Goal: Information Seeking & Learning: Learn about a topic

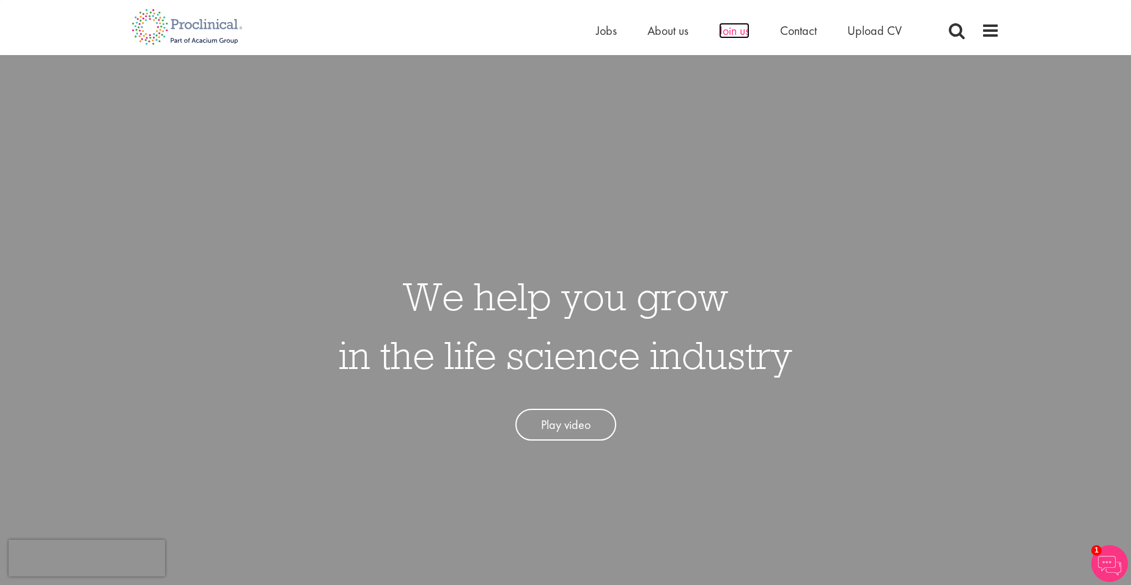
click at [738, 29] on span "Join us" at bounding box center [734, 31] width 31 height 16
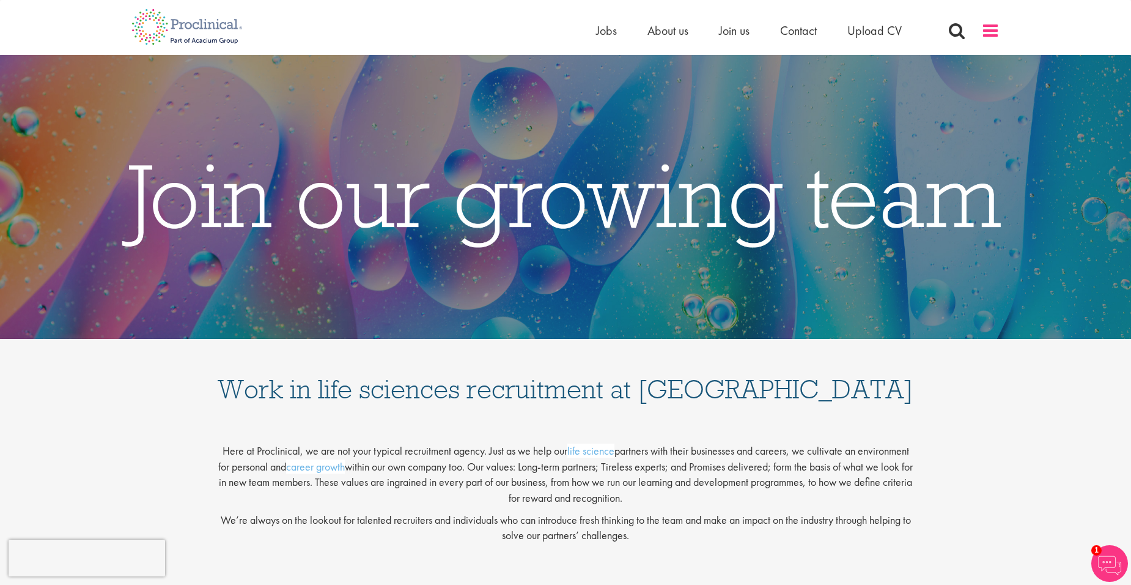
click at [989, 31] on span at bounding box center [991, 30] width 18 height 18
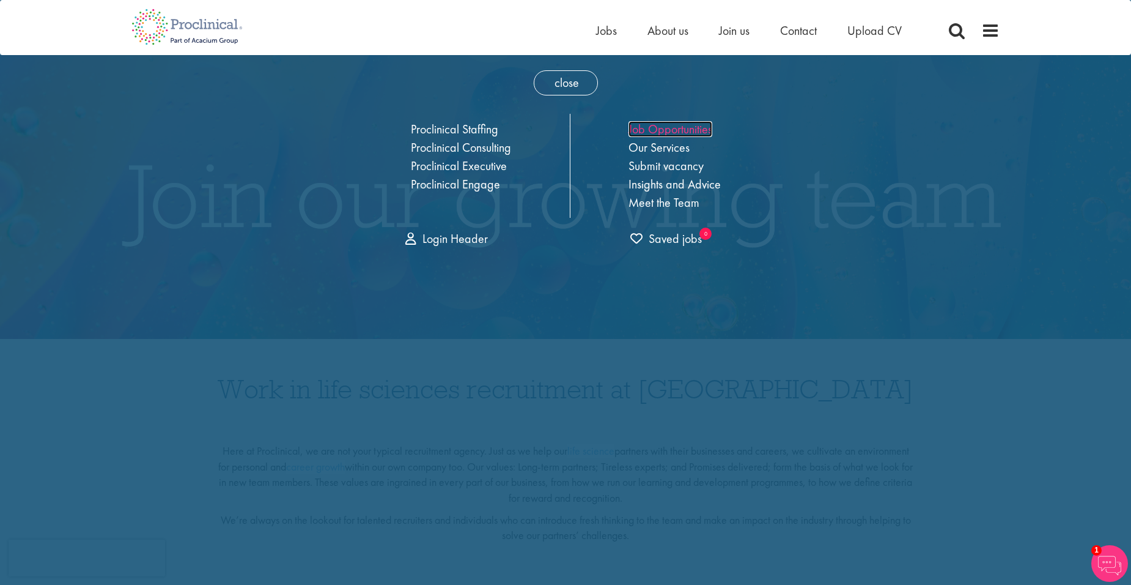
click at [666, 128] on link "Job Opportunities" at bounding box center [671, 129] width 84 height 16
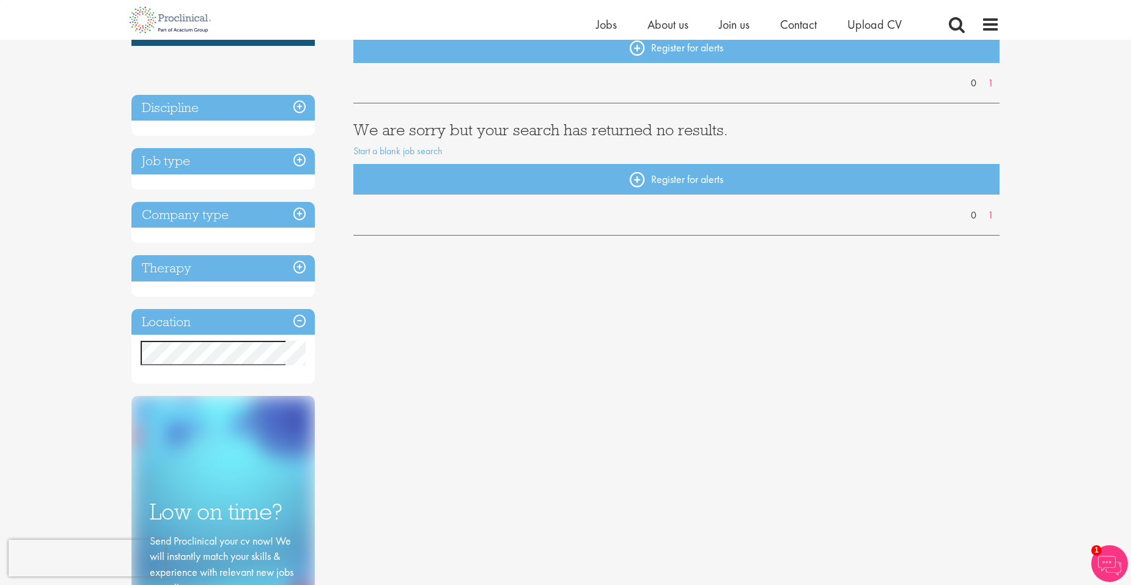
scroll to position [34, 0]
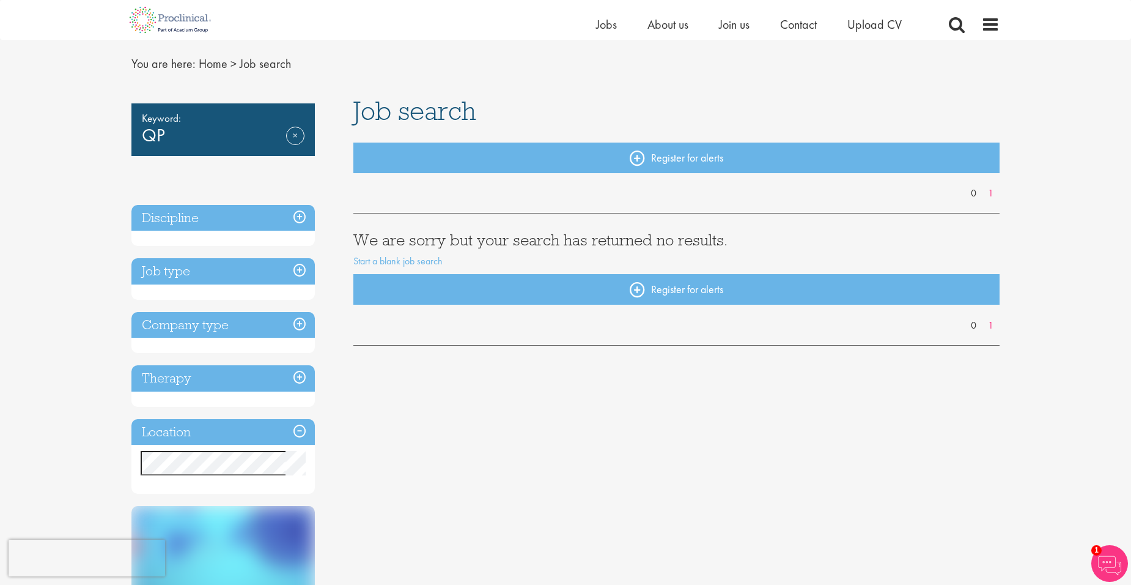
click at [300, 218] on h3 "Discipline" at bounding box center [222, 218] width 183 height 26
click at [305, 216] on h3 "Discipline" at bounding box center [222, 218] width 183 height 26
click at [295, 266] on h3 "Job type" at bounding box center [222, 271] width 183 height 26
